Goal: Information Seeking & Learning: Learn about a topic

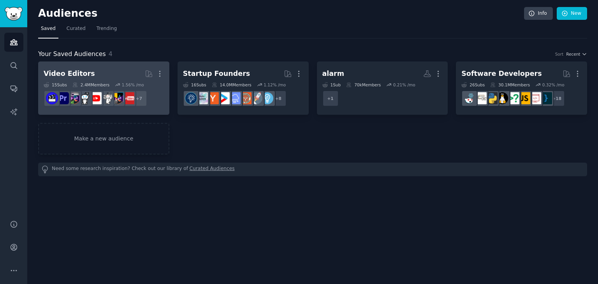
click at [125, 73] on h2 "Video Editors Curated by GummySearch More" at bounding box center [104, 74] width 120 height 14
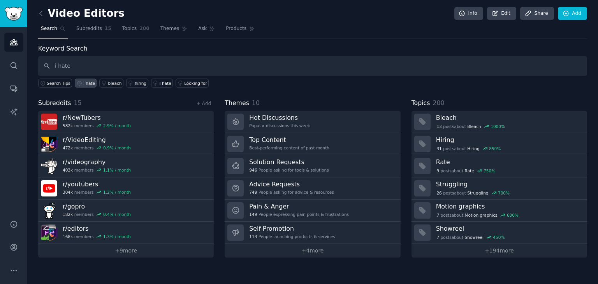
type input "i hate"
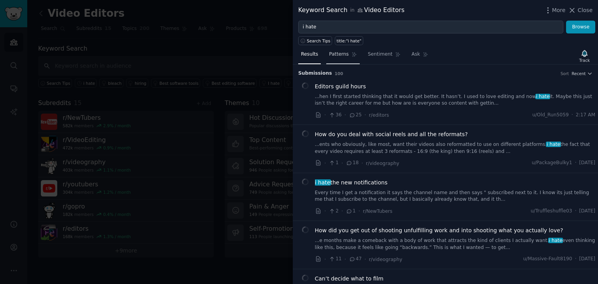
click at [335, 56] on span "Patterns" at bounding box center [338, 54] width 19 height 7
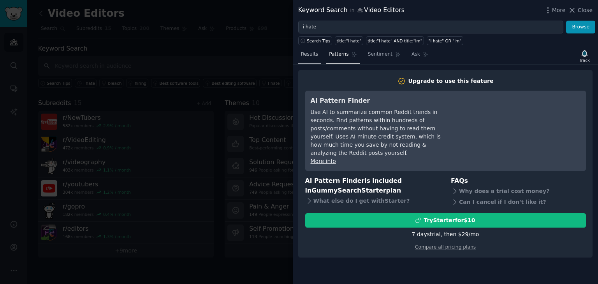
click at [316, 60] on link "Results" at bounding box center [309, 56] width 23 height 16
